Goal: Information Seeking & Learning: Check status

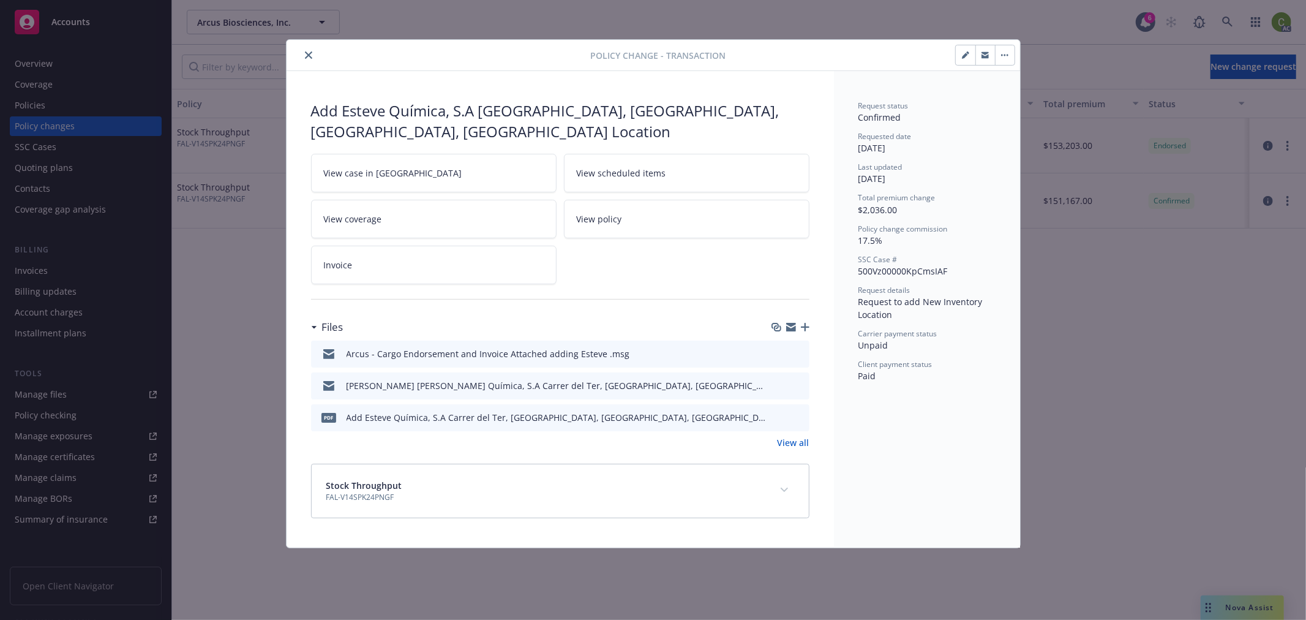
click at [305, 55] on icon "close" at bounding box center [308, 54] width 7 height 7
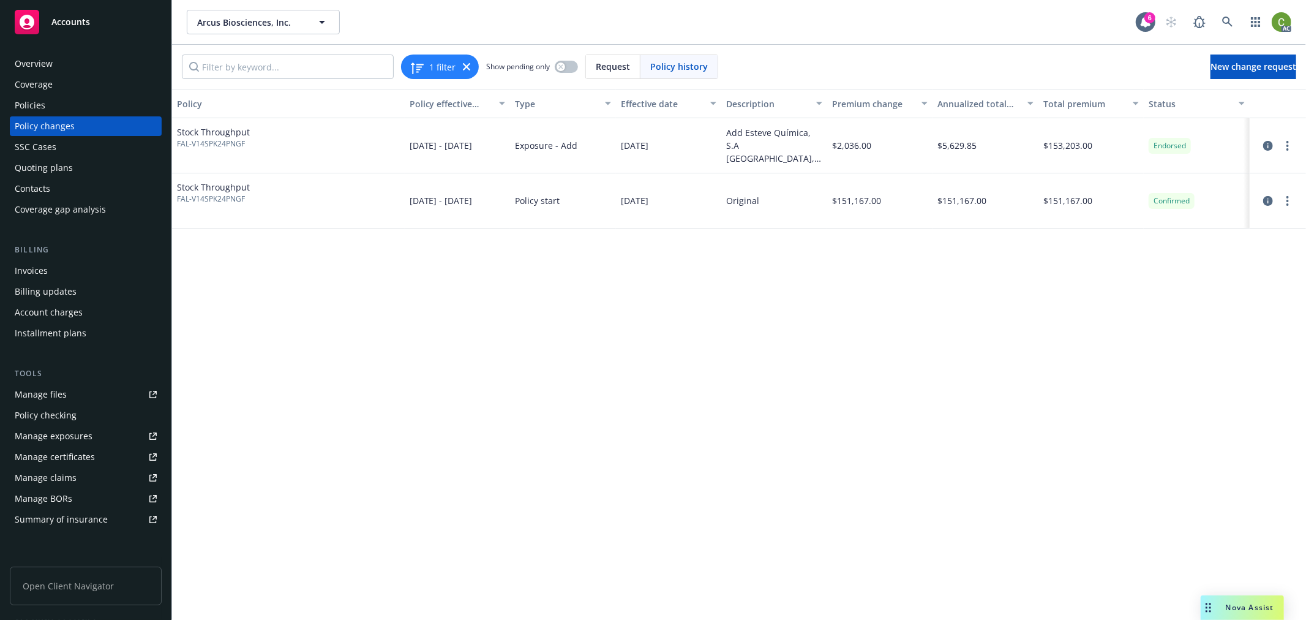
click at [110, 99] on div "Policies" at bounding box center [86, 106] width 142 height 20
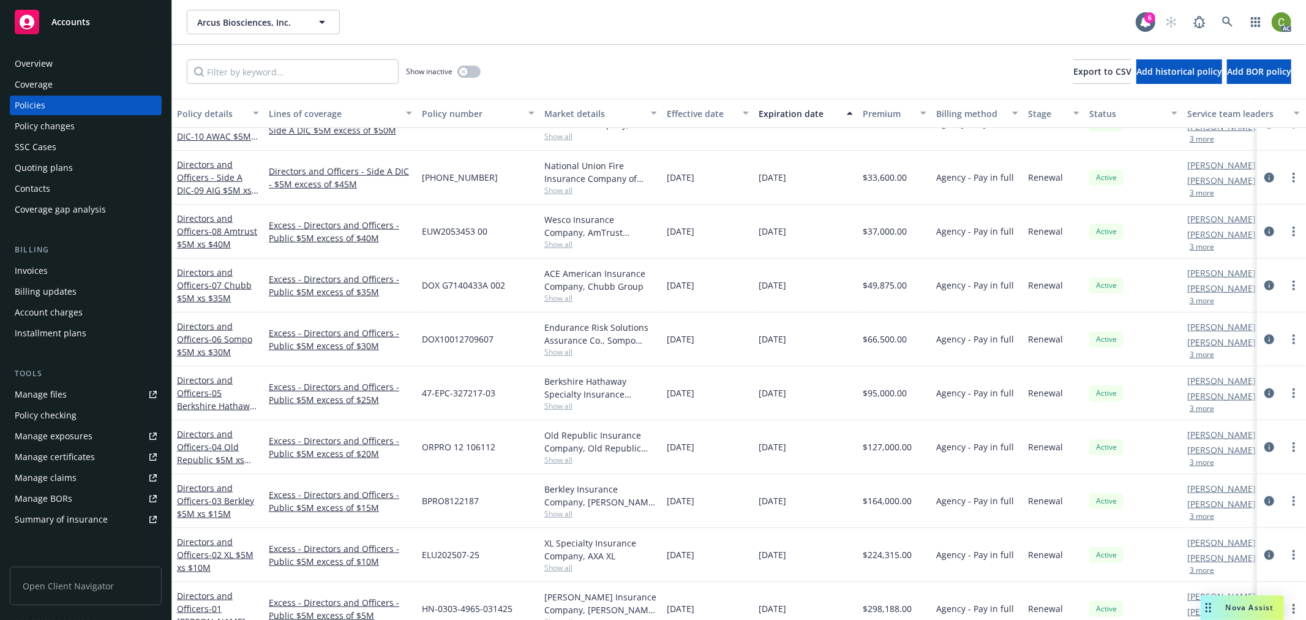
scroll to position [1020, 0]
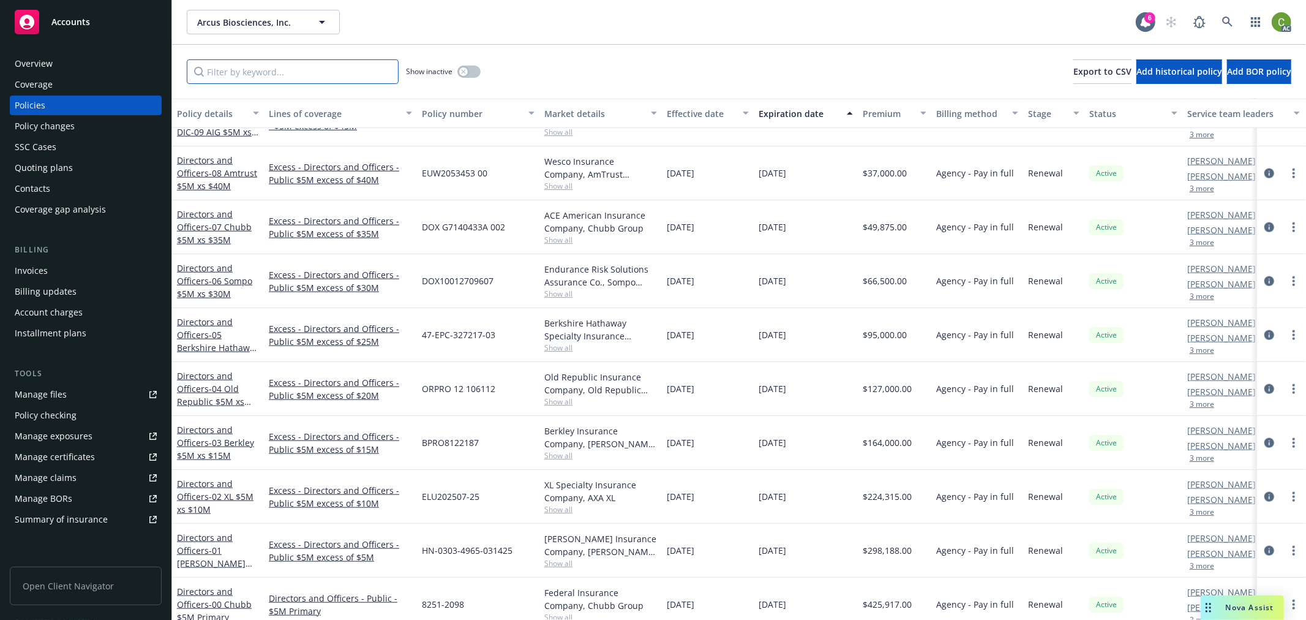
click at [323, 66] on input "Filter by keyword..." at bounding box center [293, 71] width 212 height 24
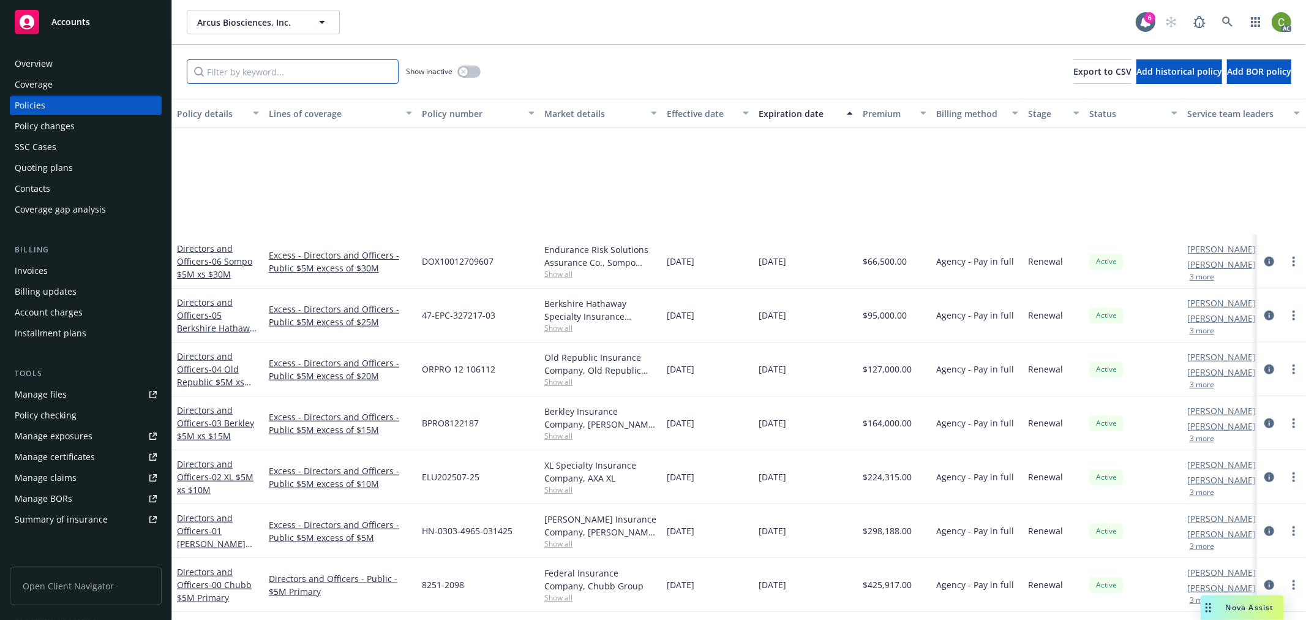
scroll to position [1225, 0]
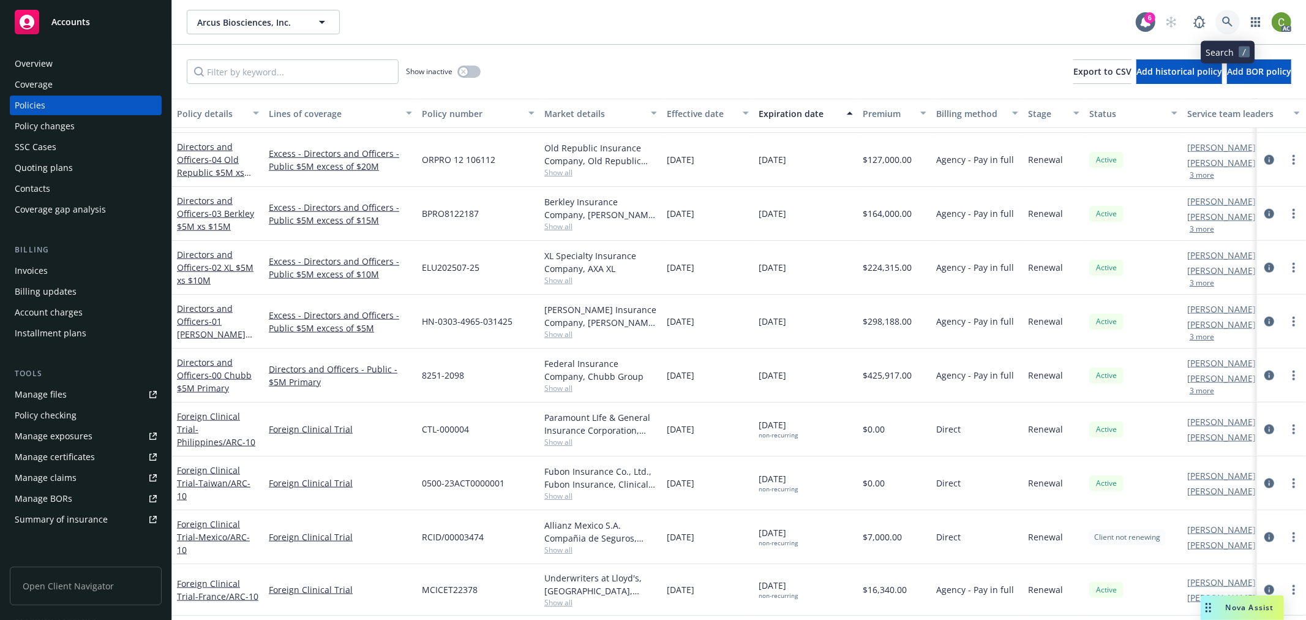
click at [1229, 23] on icon at bounding box center [1227, 22] width 10 height 10
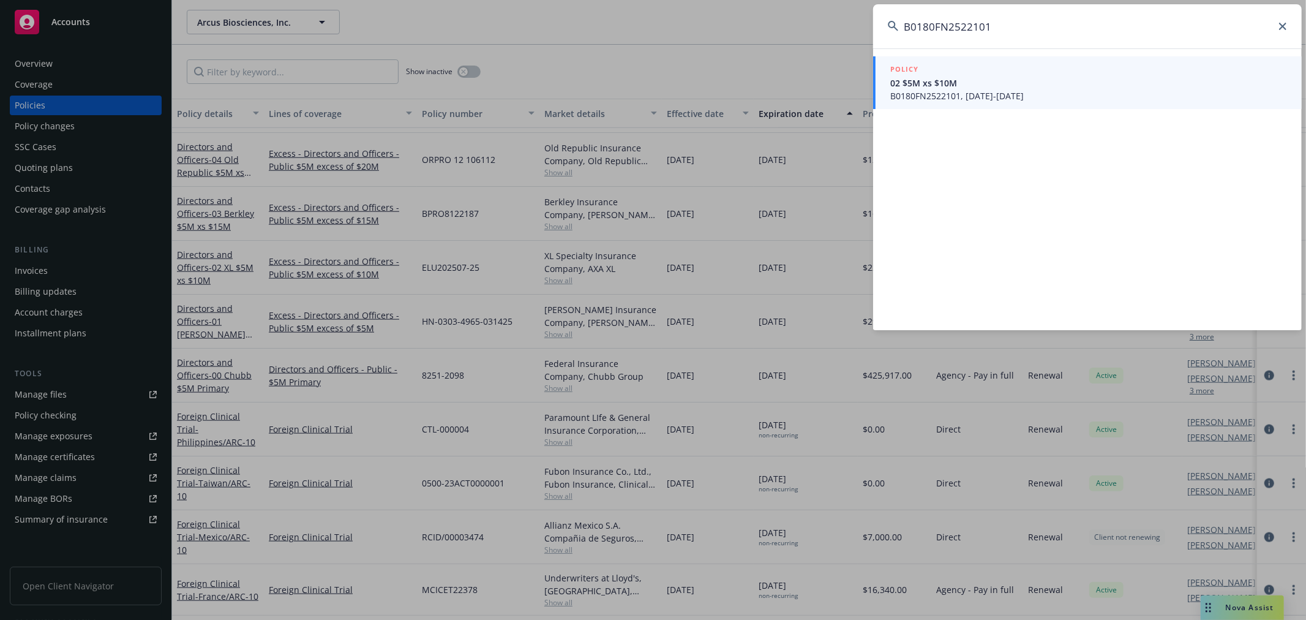
type input "B0180FN2522101"
click at [1015, 83] on span "02 $5M xs $10M" at bounding box center [1088, 83] width 397 height 13
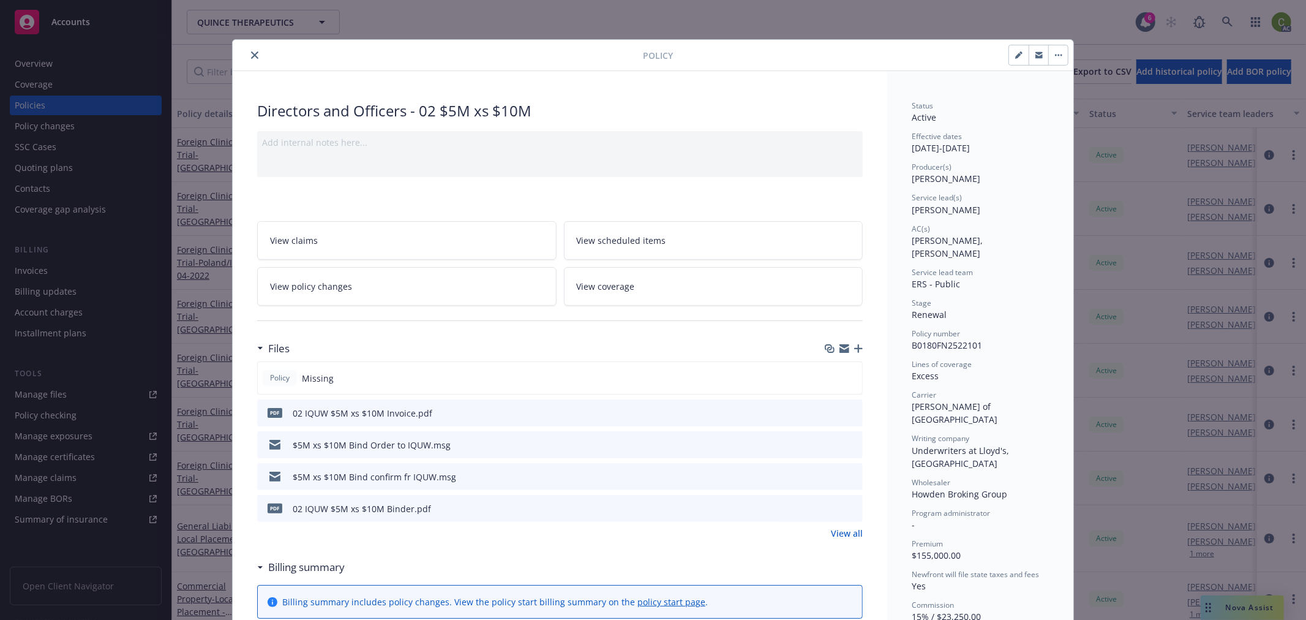
click at [847, 410] on icon "preview file" at bounding box center [851, 412] width 11 height 9
